Goal: Browse casually

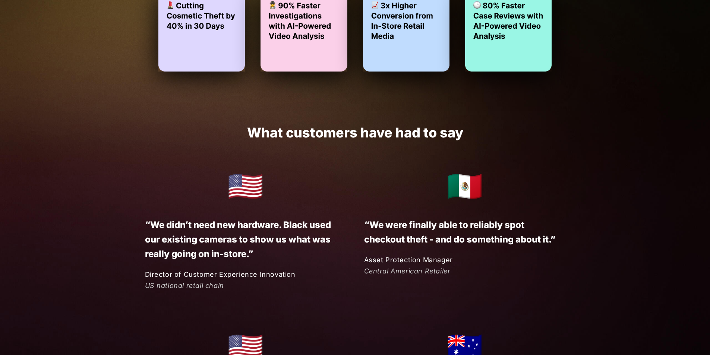
scroll to position [1714, 0]
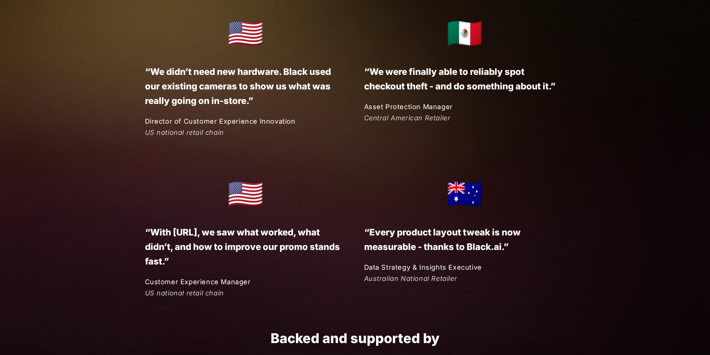
click at [531, 251] on p "“Every product layout tweak is now measurable - thanks to Black.ai.”" at bounding box center [464, 239] width 201 height 29
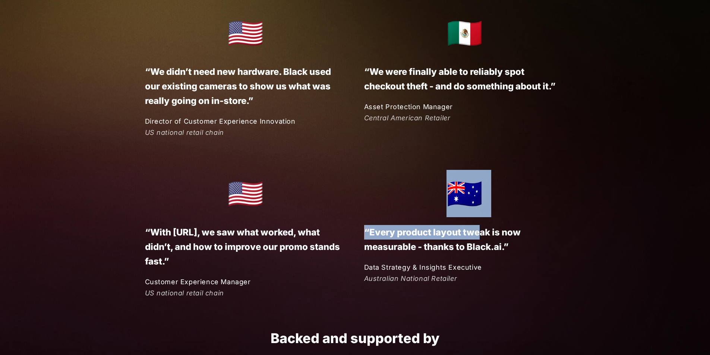
drag, startPoint x: 440, startPoint y: 212, endPoint x: 470, endPoint y: 236, distance: 38.2
click at [482, 226] on div "🇦🇺 “Every product layout tweak is now measurable - thanks to Black.ai.” Data St…" at bounding box center [455, 227] width 219 height 115
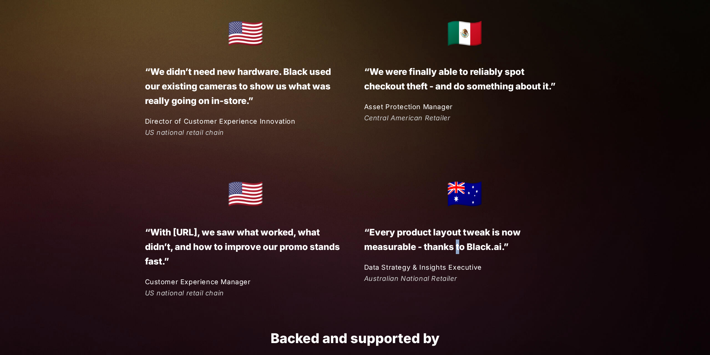
click at [458, 246] on p "“Every product layout tweak is now measurable - thanks to Black.ai.”" at bounding box center [464, 239] width 201 height 29
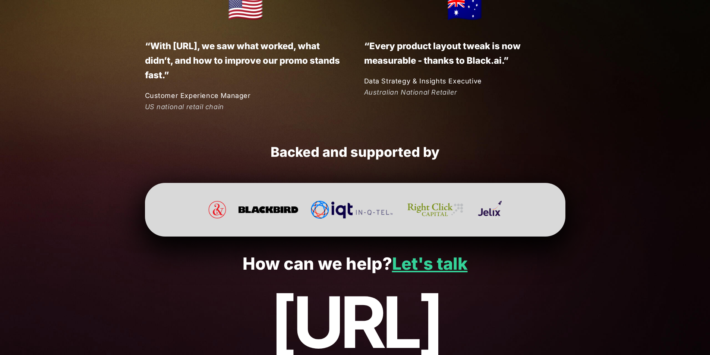
scroll to position [1958, 0]
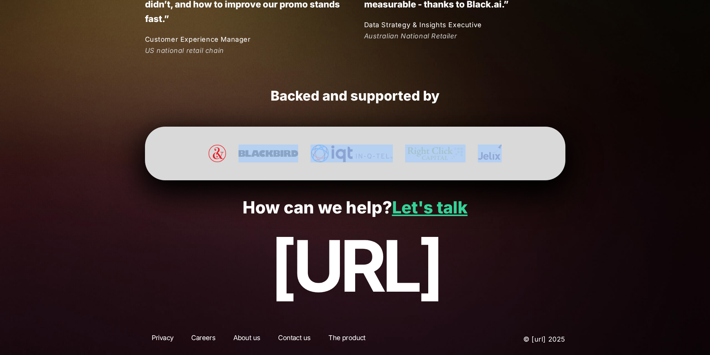
drag, startPoint x: 303, startPoint y: 159, endPoint x: 311, endPoint y: 172, distance: 15.0
click at [311, 172] on div at bounding box center [355, 154] width 420 height 54
click at [310, 158] on img at bounding box center [351, 154] width 82 height 18
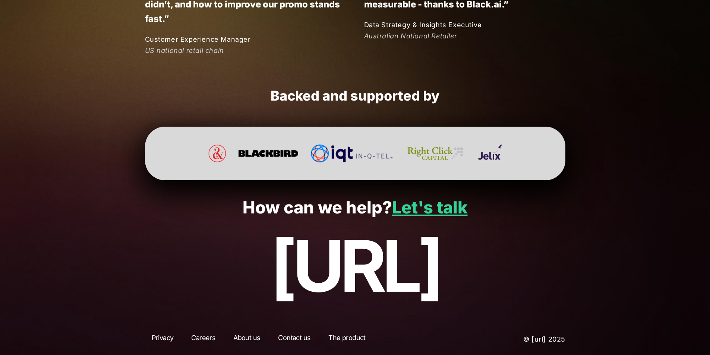
click at [161, 144] on div at bounding box center [355, 154] width 420 height 54
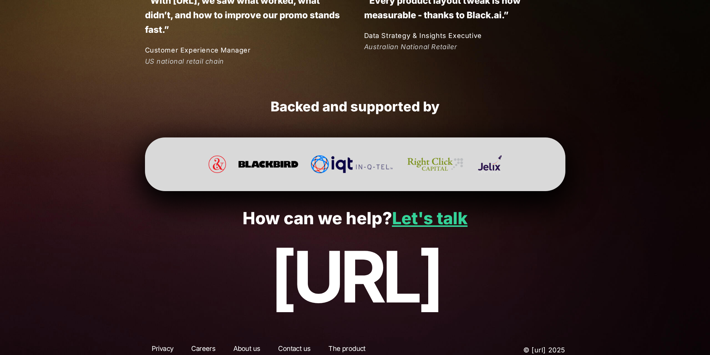
scroll to position [1771, 0]
